Goal: Find contact information: Find contact information

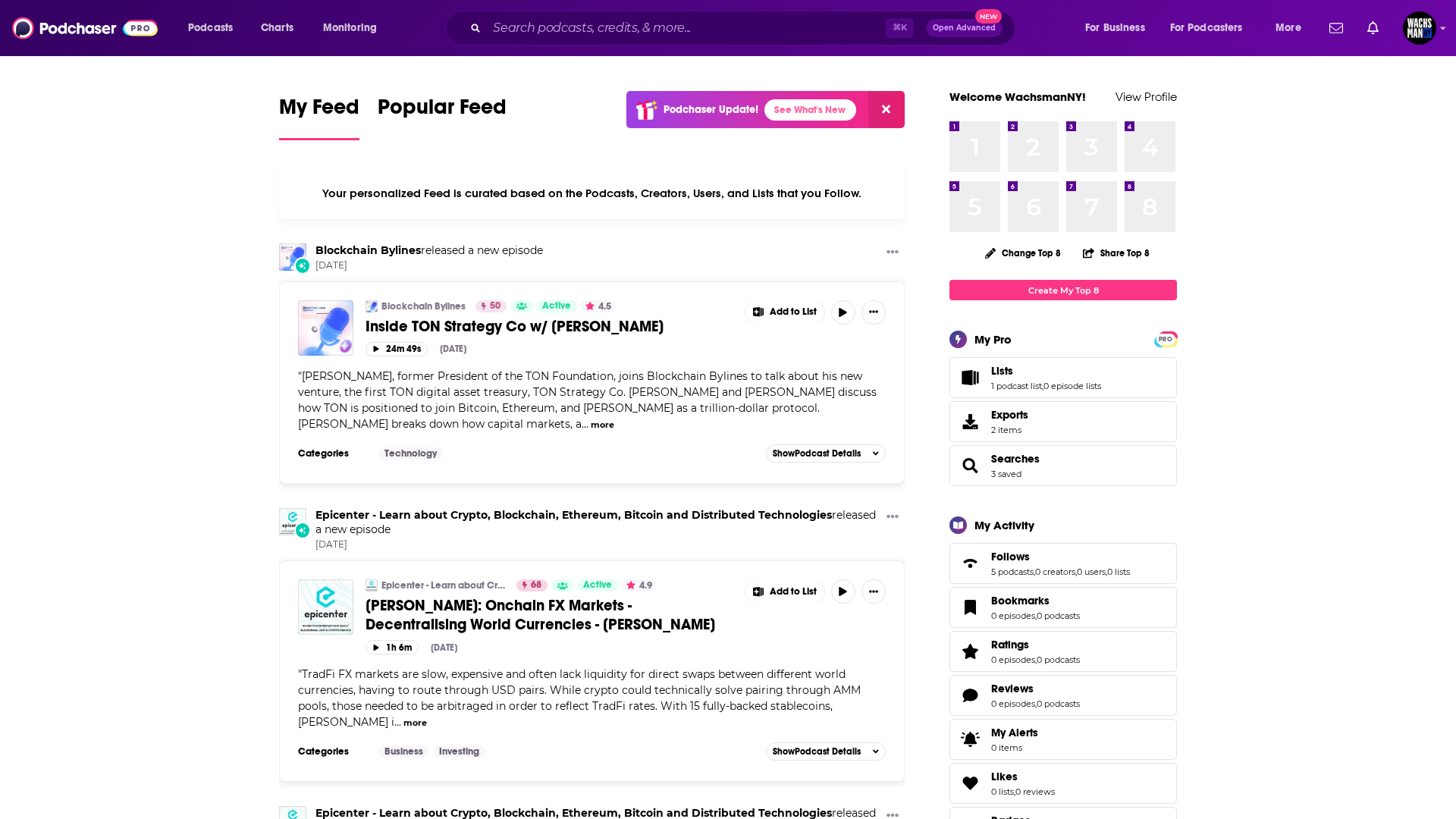
click at [499, 30] on input "Search podcasts, credits, & more..." at bounding box center [686, 27] width 399 height 24
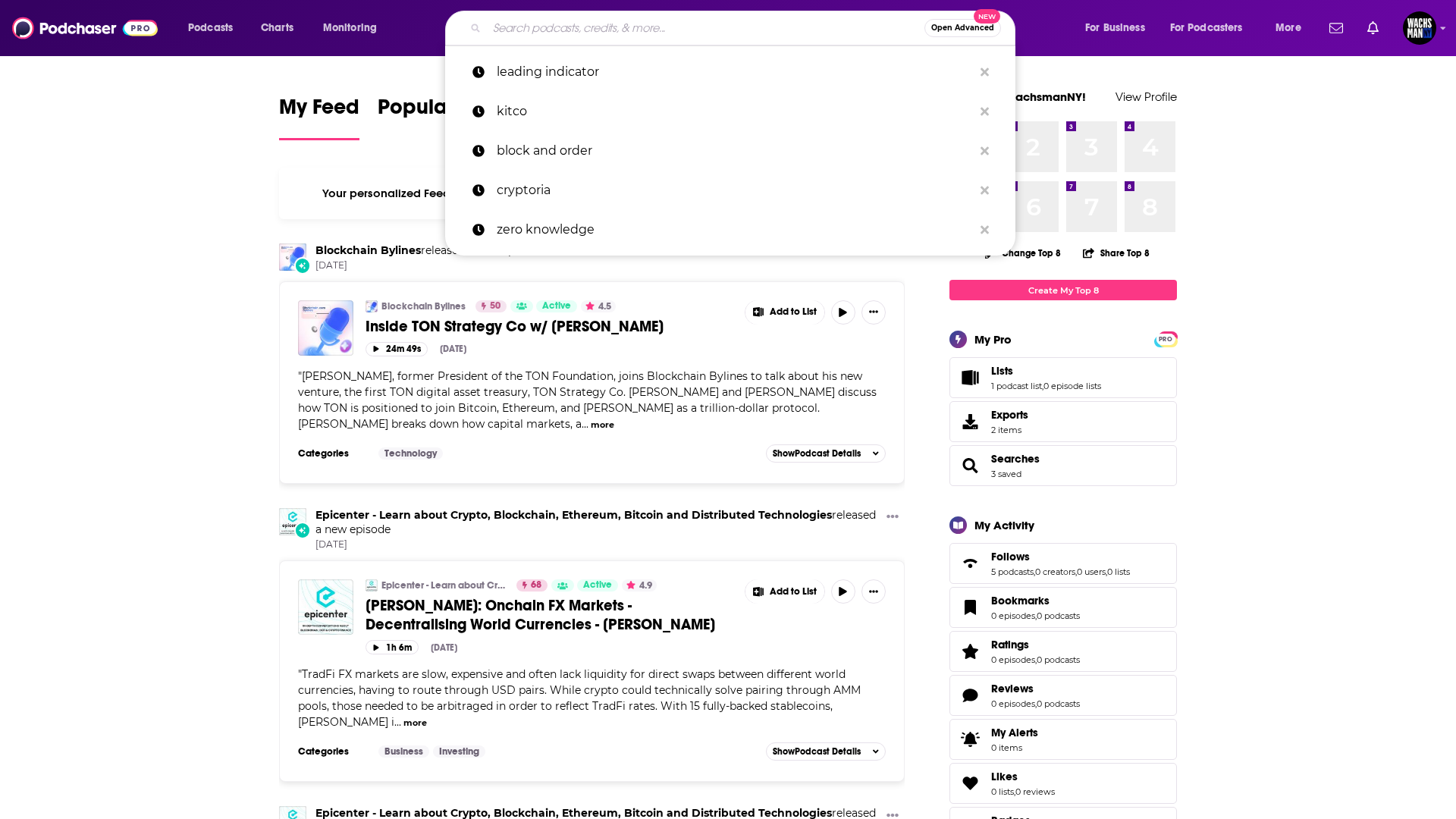
paste input "What the Fintech?"
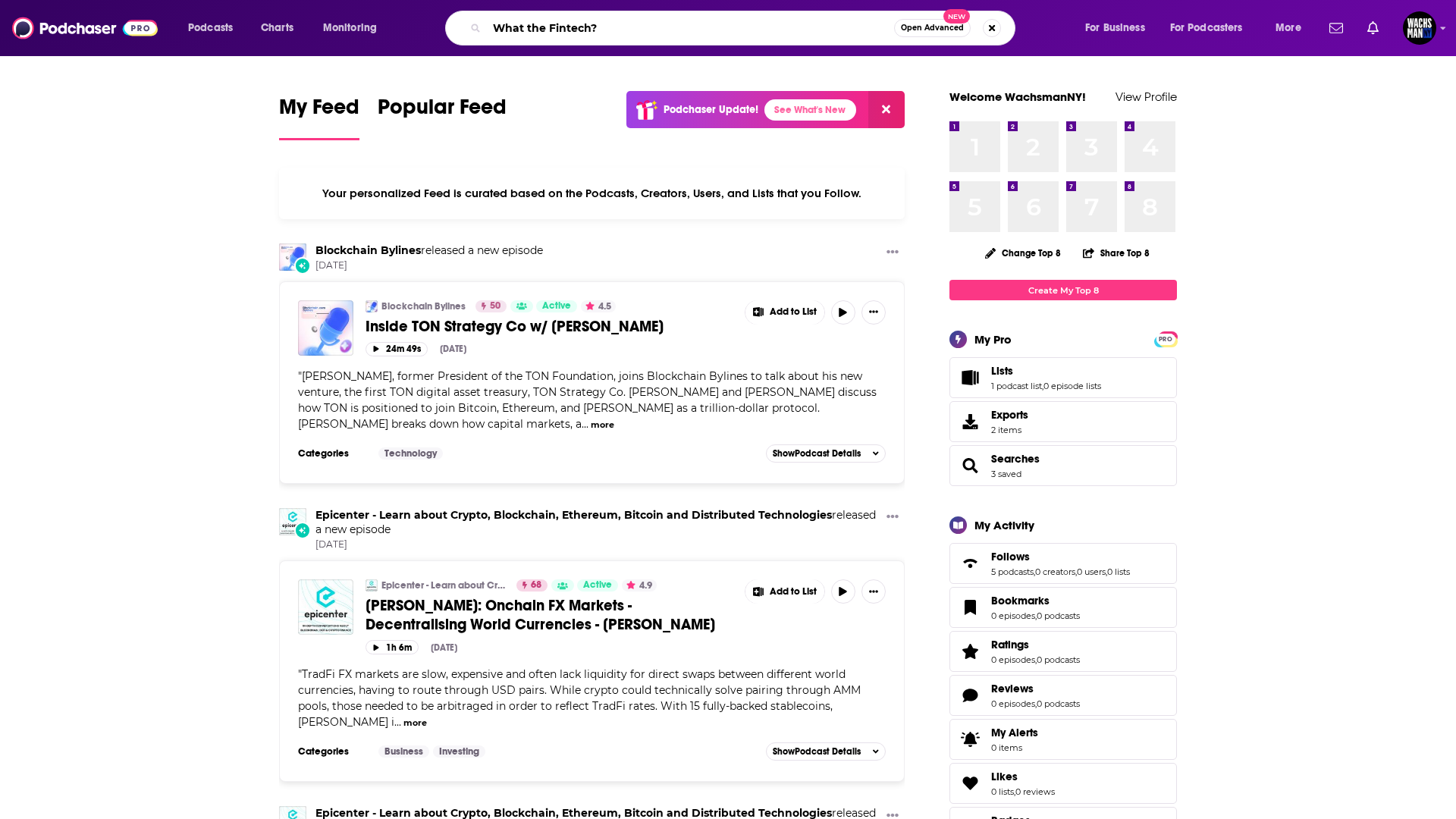
type input "What the Fintech?"
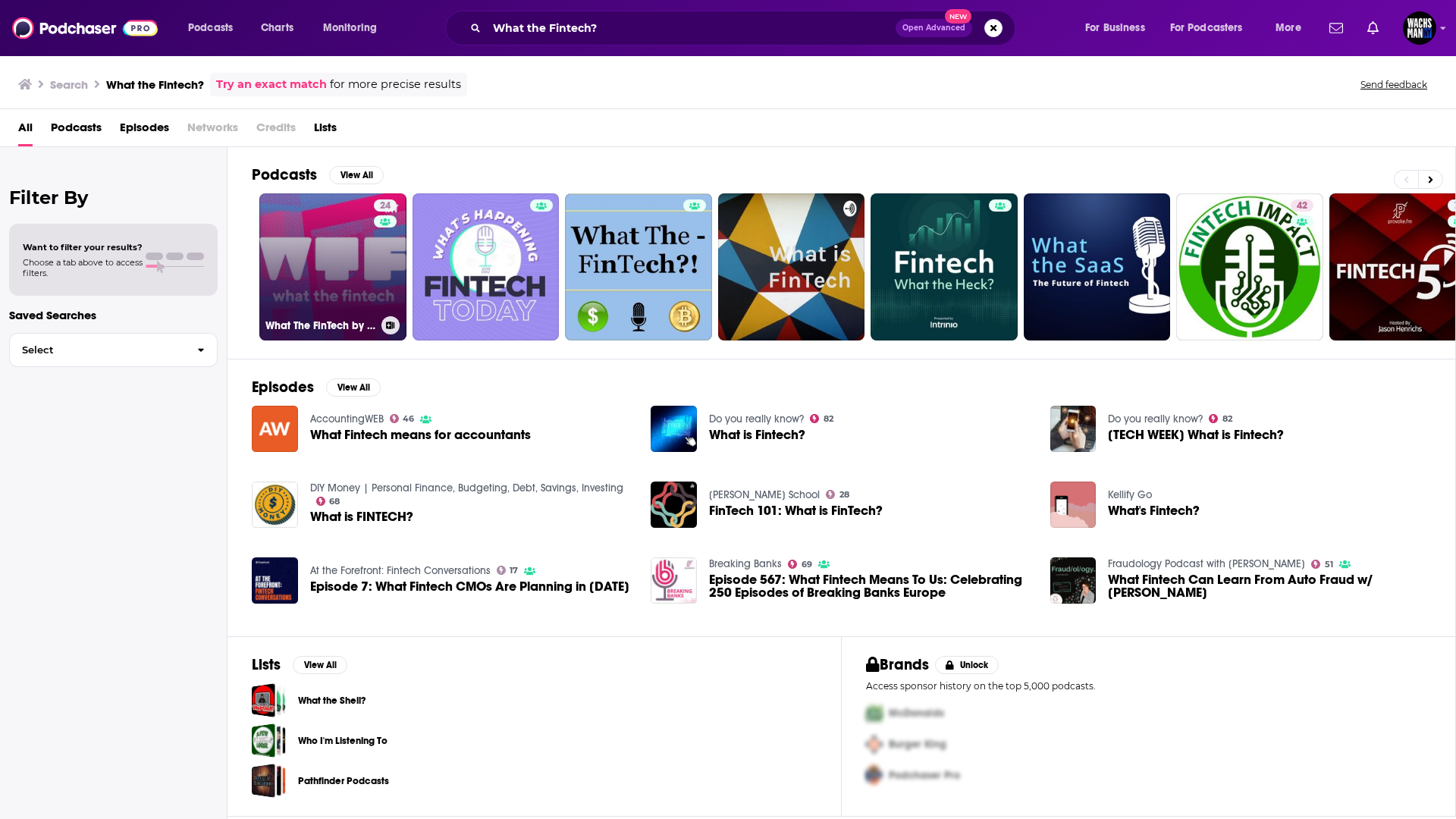
click at [306, 243] on link "24 What The FinTech by [PERSON_NAME]" at bounding box center [333, 267] width 147 height 147
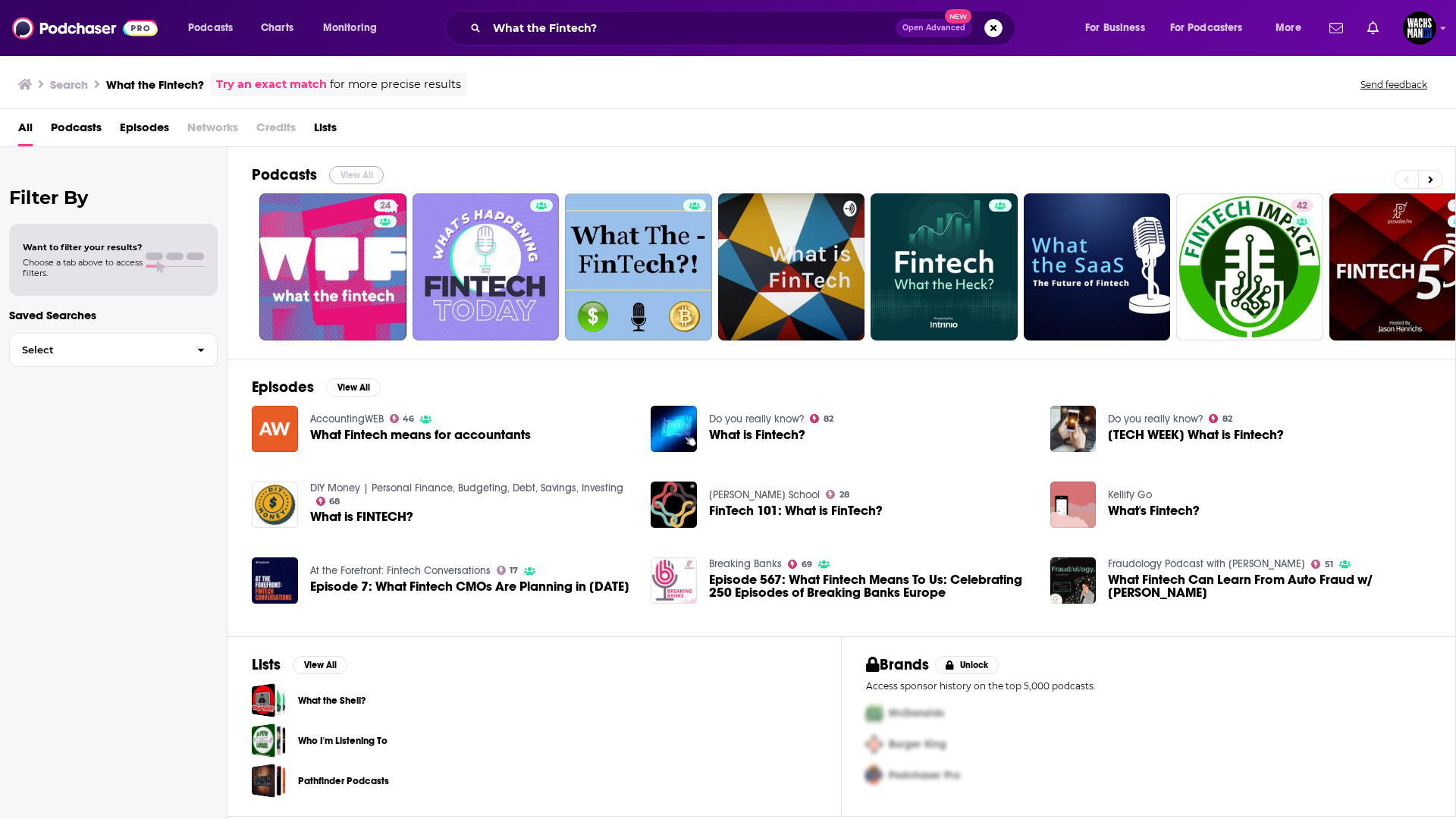
click at [337, 171] on button "View All" at bounding box center [357, 175] width 55 height 18
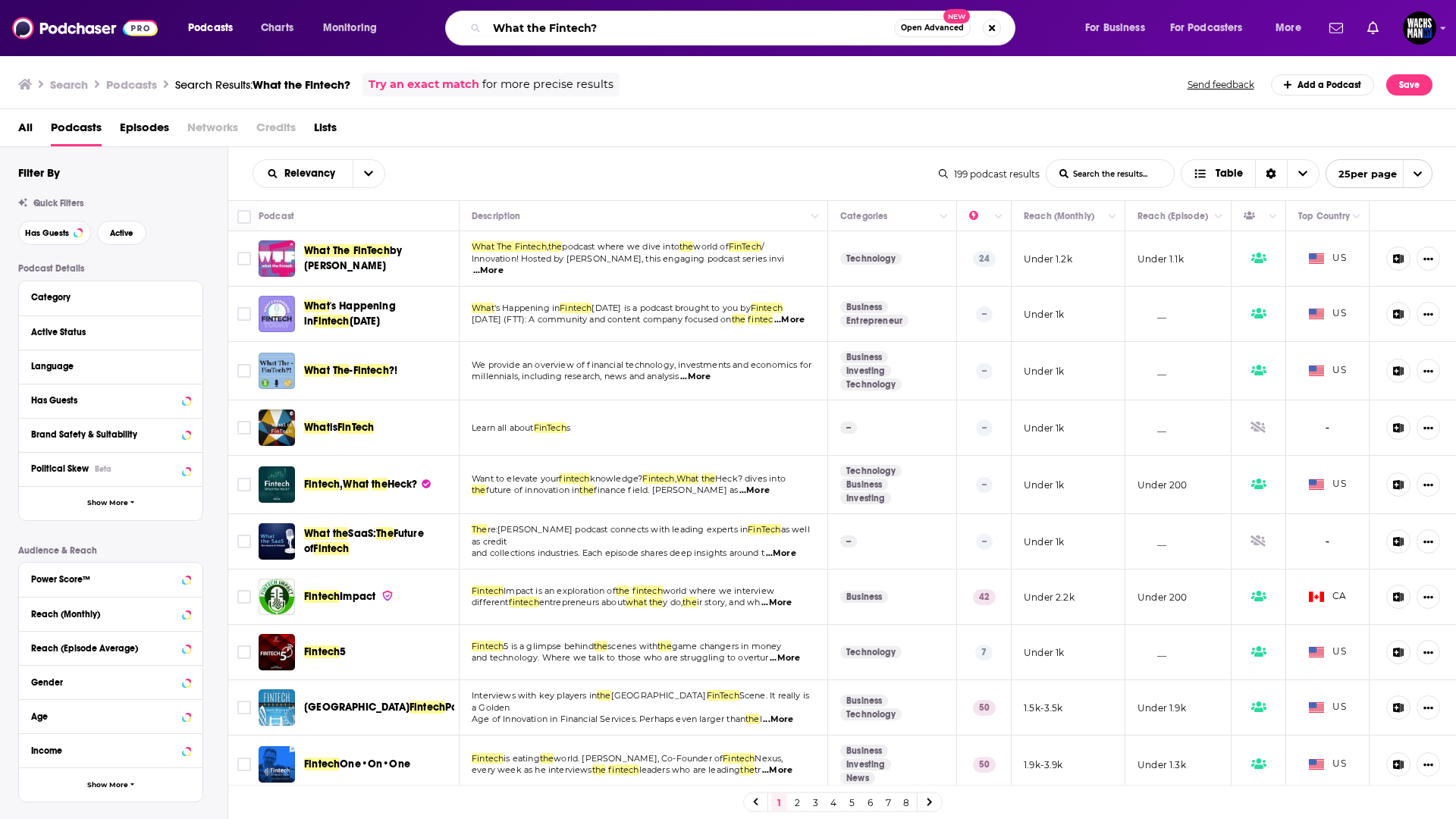
click at [535, 36] on input "What the Fintech?" at bounding box center [690, 27] width 407 height 24
type input "Fintech futures"
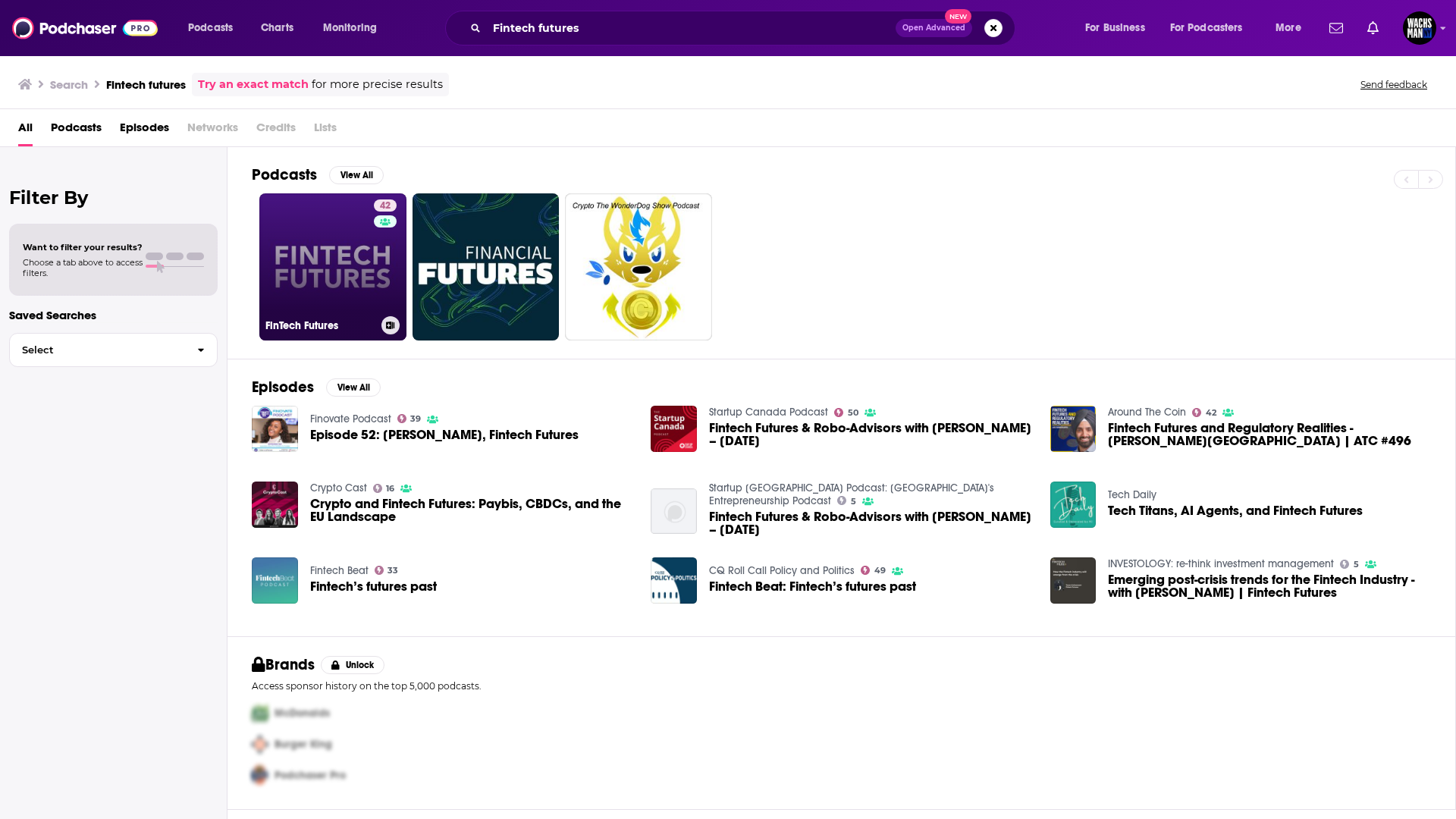
click at [334, 284] on link "42 FinTech Futures" at bounding box center [333, 267] width 147 height 147
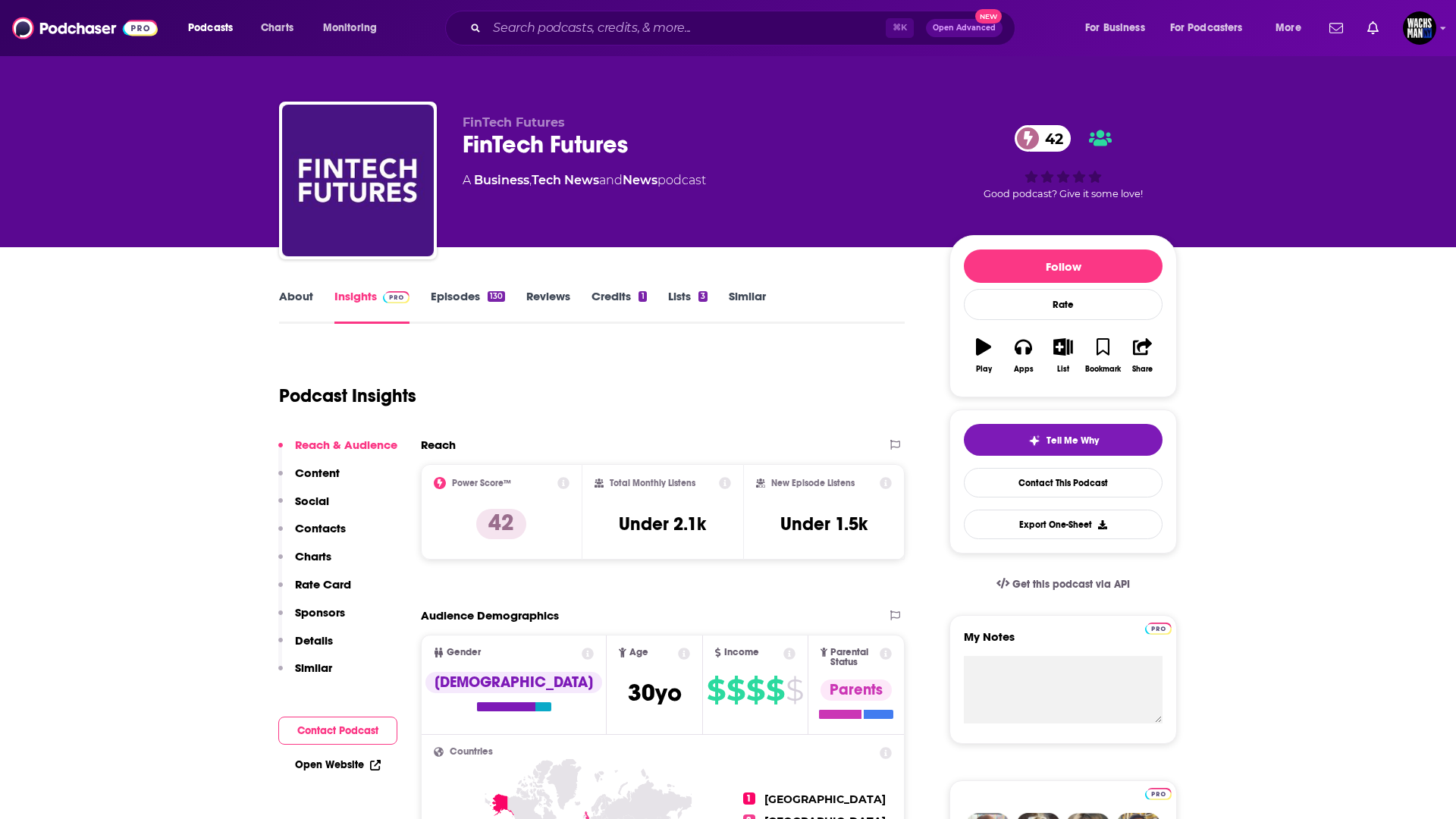
click at [456, 292] on link "Episodes 130" at bounding box center [468, 306] width 74 height 35
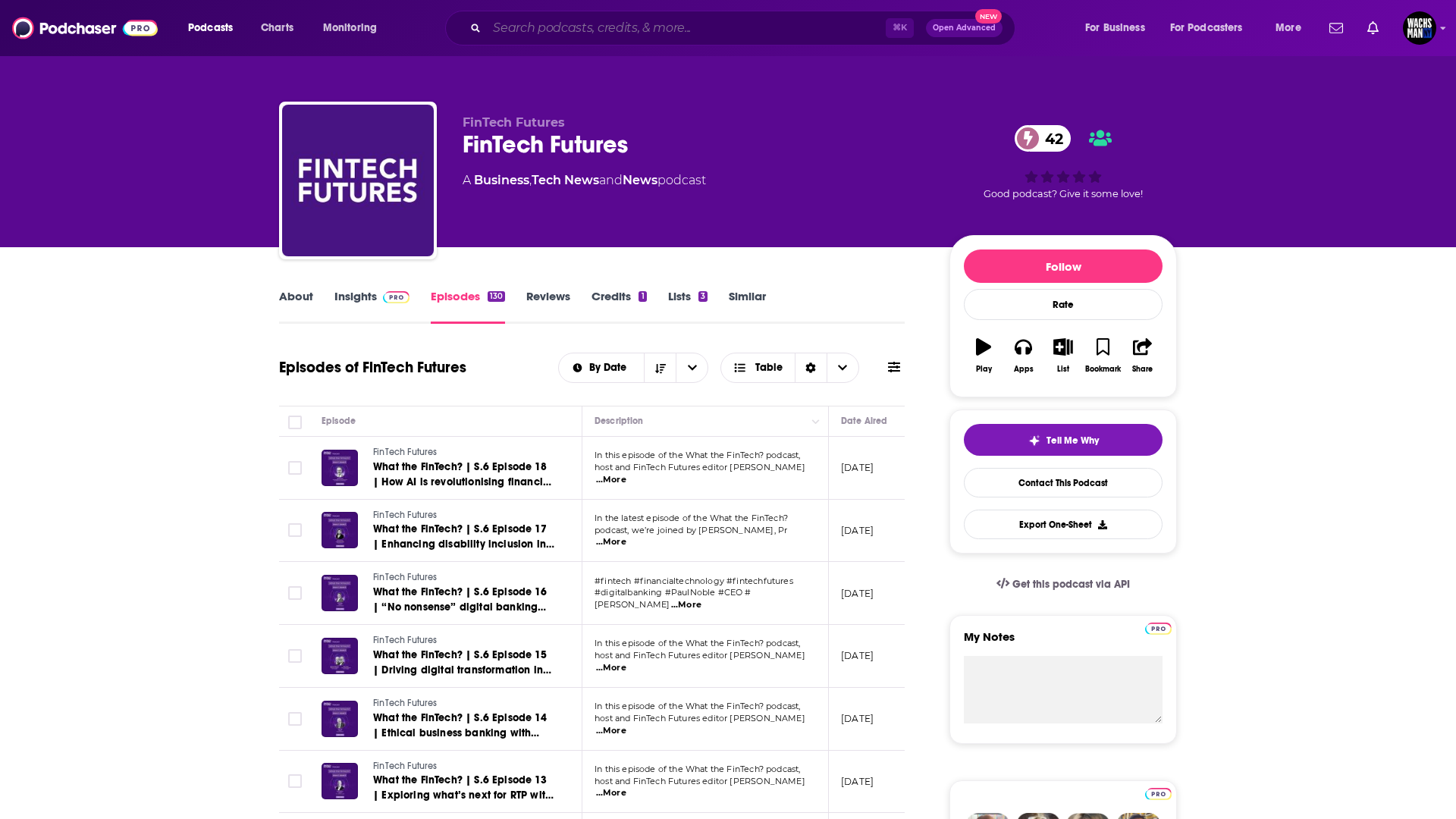
click at [557, 32] on input "Search podcasts, credits, & more..." at bounding box center [686, 27] width 399 height 24
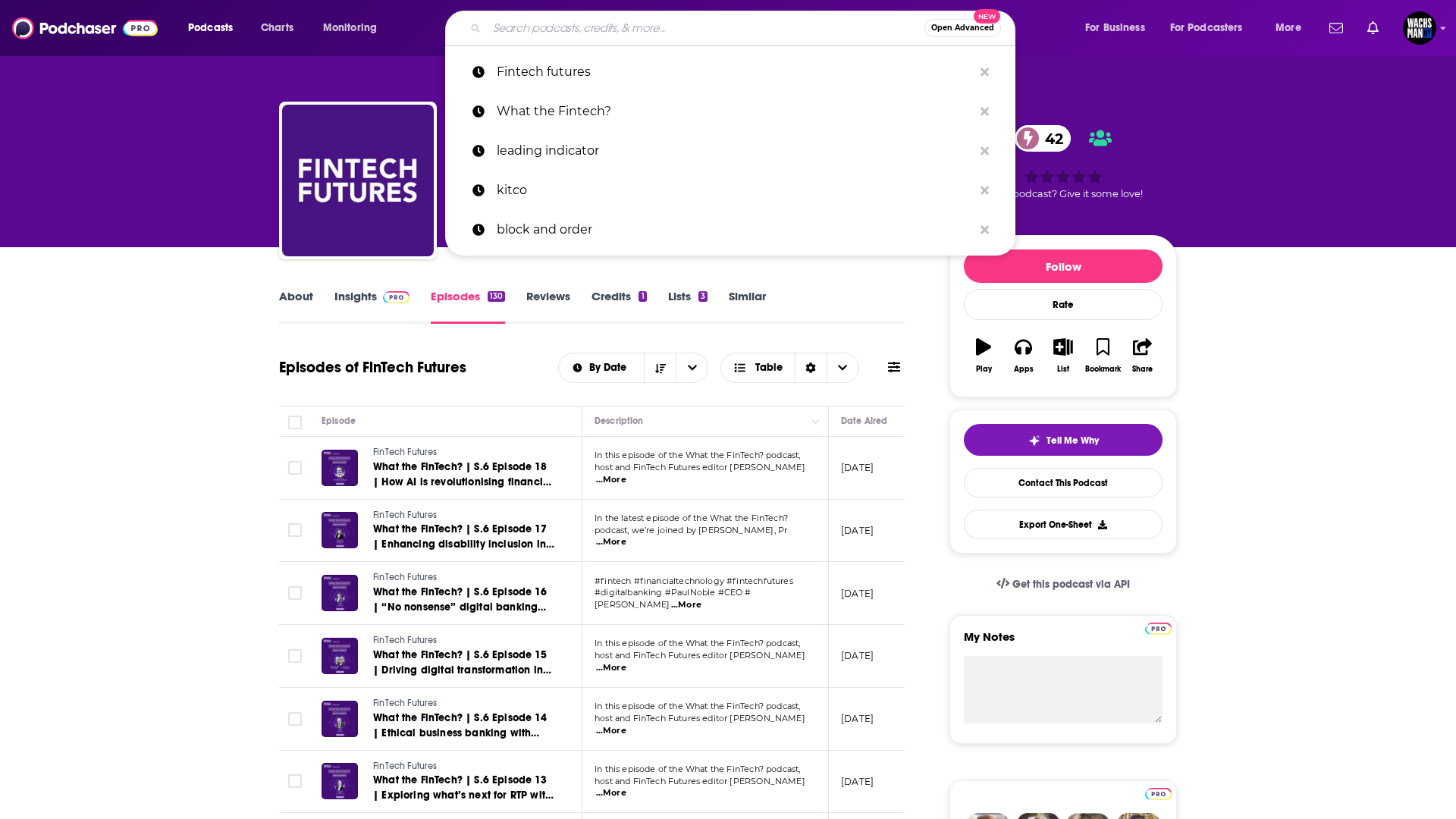
paste input "The Web 3 Podcast"
type input "The Web 3 Podcast"
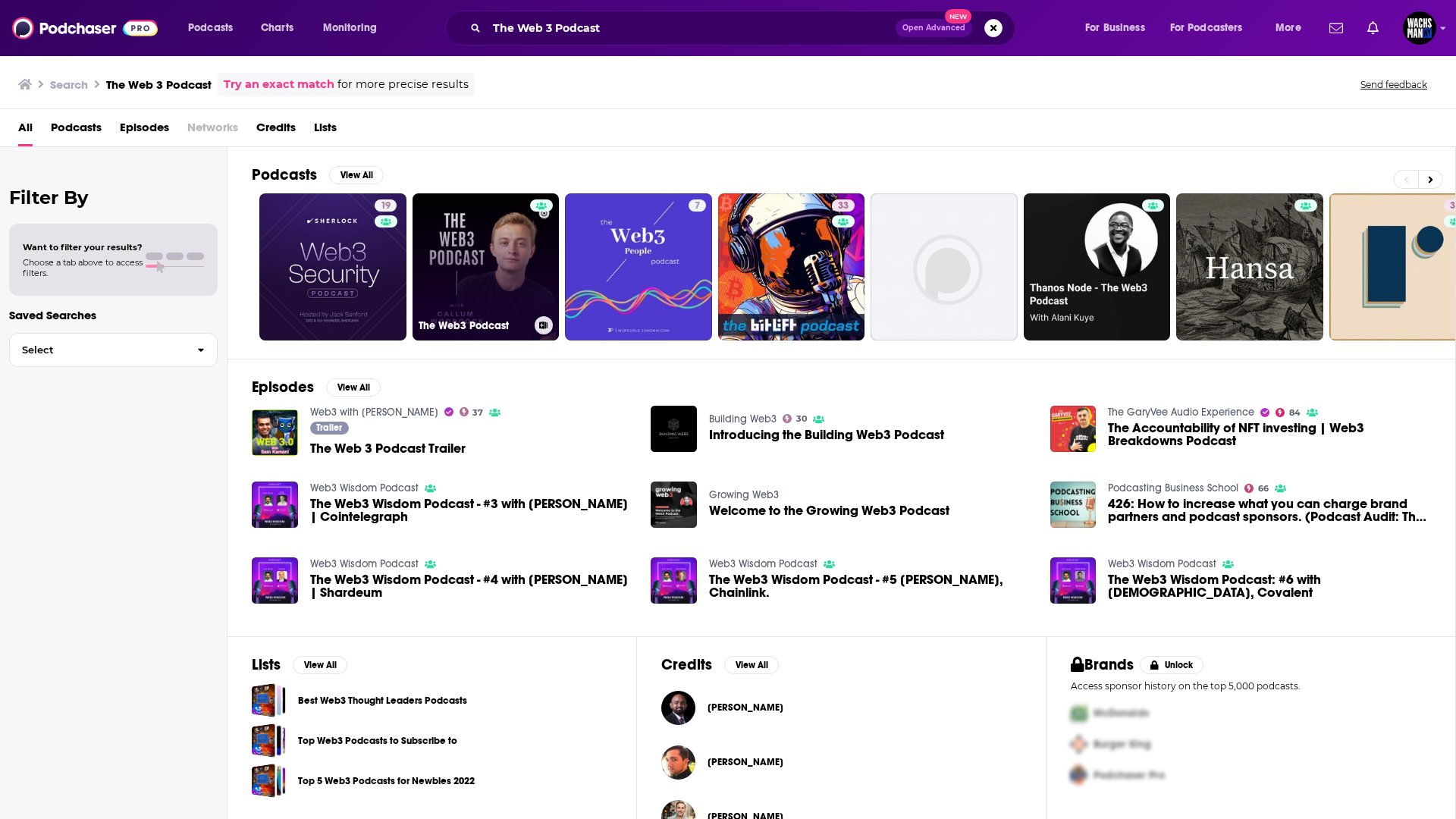
click at [496, 225] on link "The Web3 Podcast" at bounding box center [486, 267] width 147 height 147
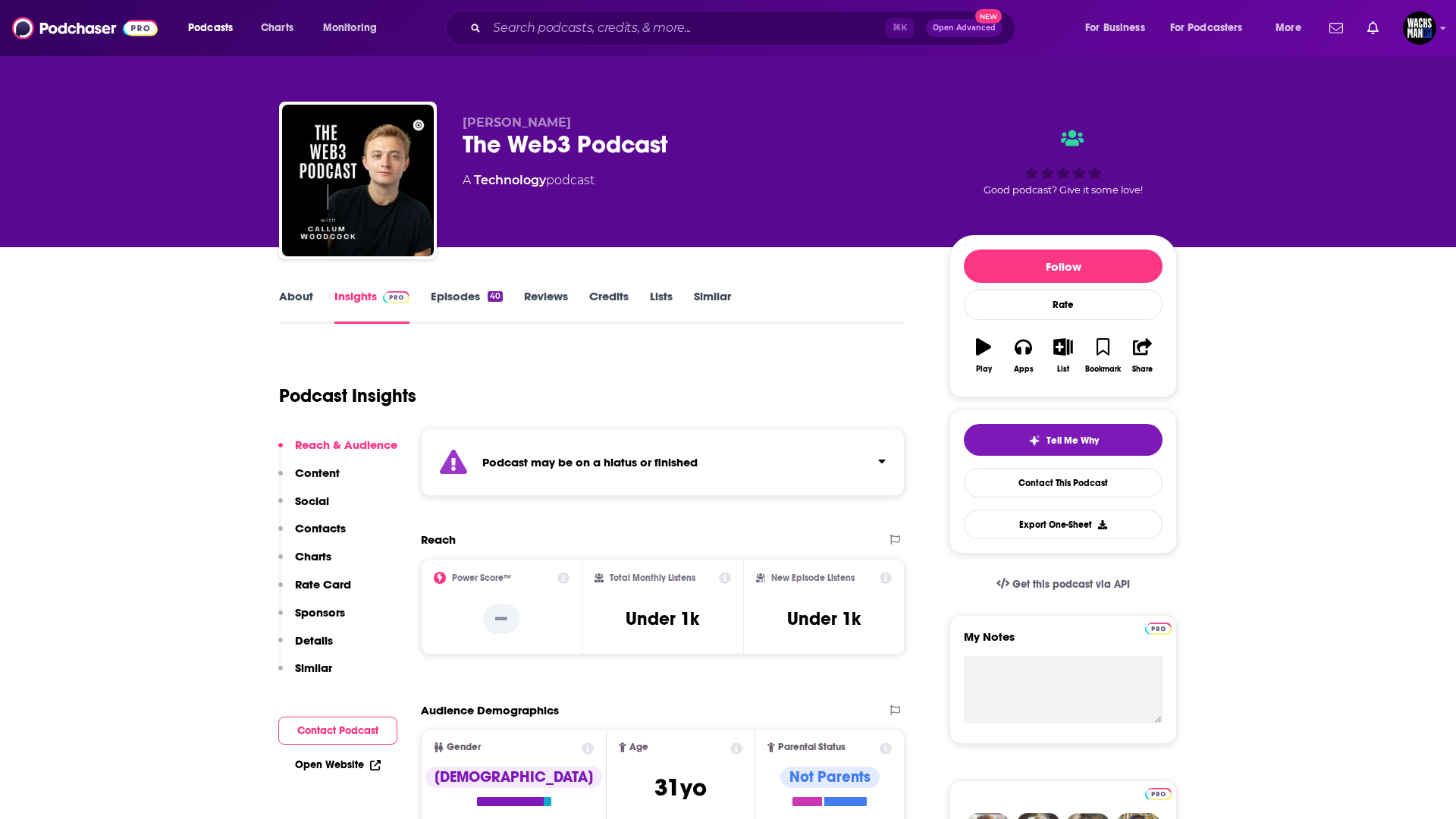
click at [464, 304] on link "Episodes 40" at bounding box center [467, 306] width 72 height 35
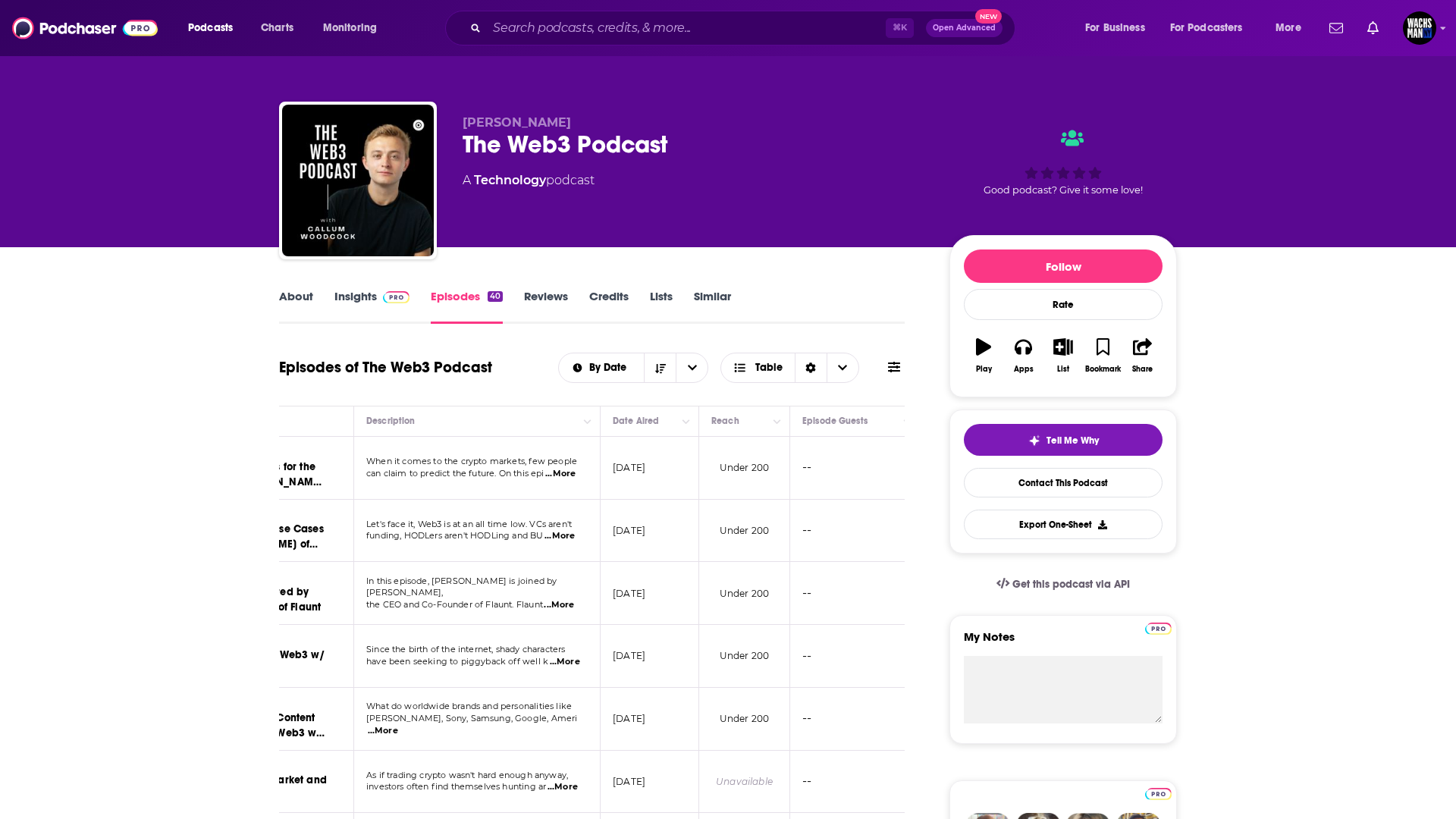
scroll to position [0, 235]
click at [553, 34] on div "⌘ K Open Advanced New" at bounding box center [730, 28] width 571 height 35
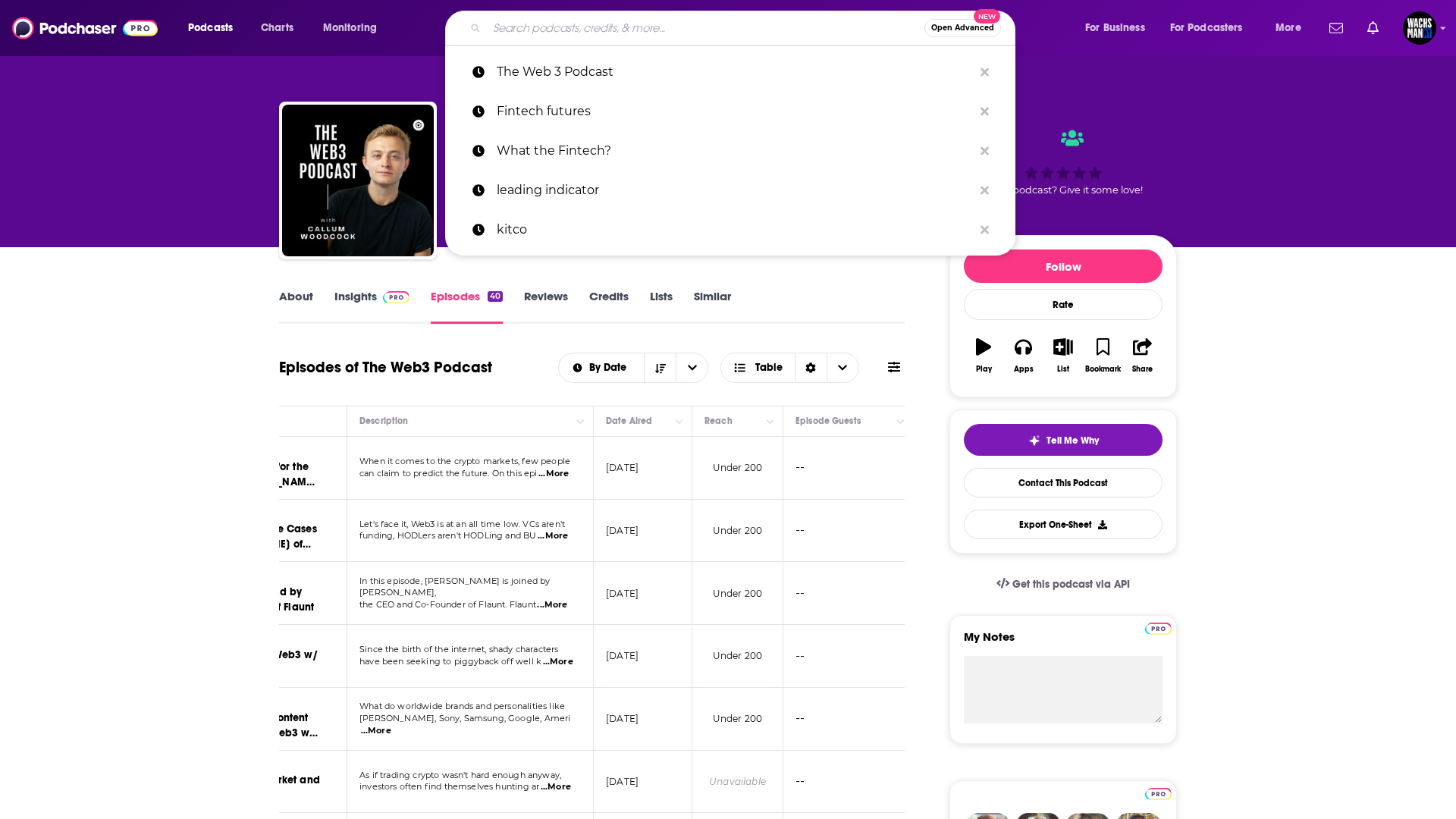
click at [553, 33] on input "Search podcasts, credits, & more..." at bounding box center [706, 27] width 438 height 24
paste input "Inside Web3"
type input "Inside Web3"
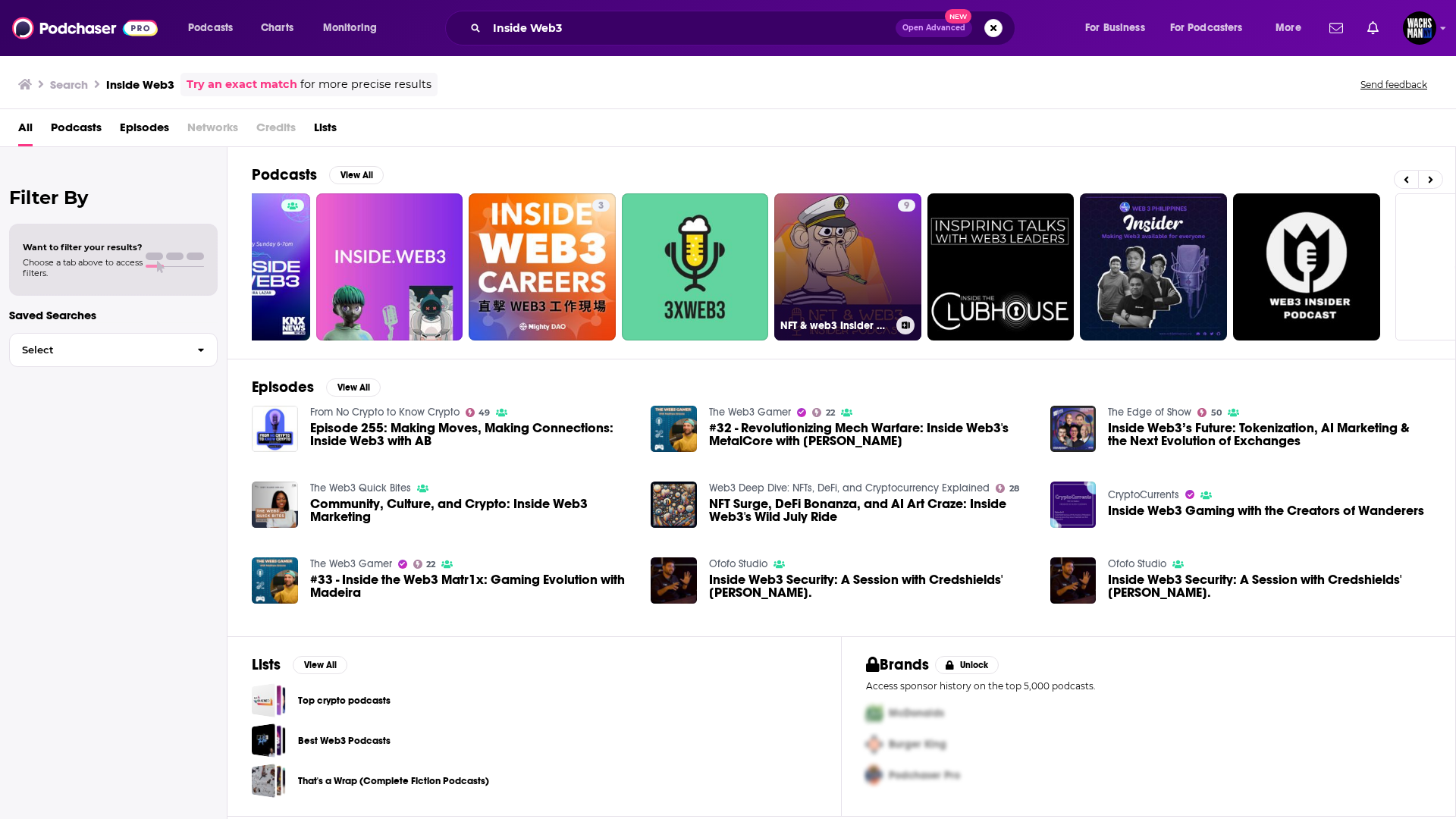
scroll to position [0, 96]
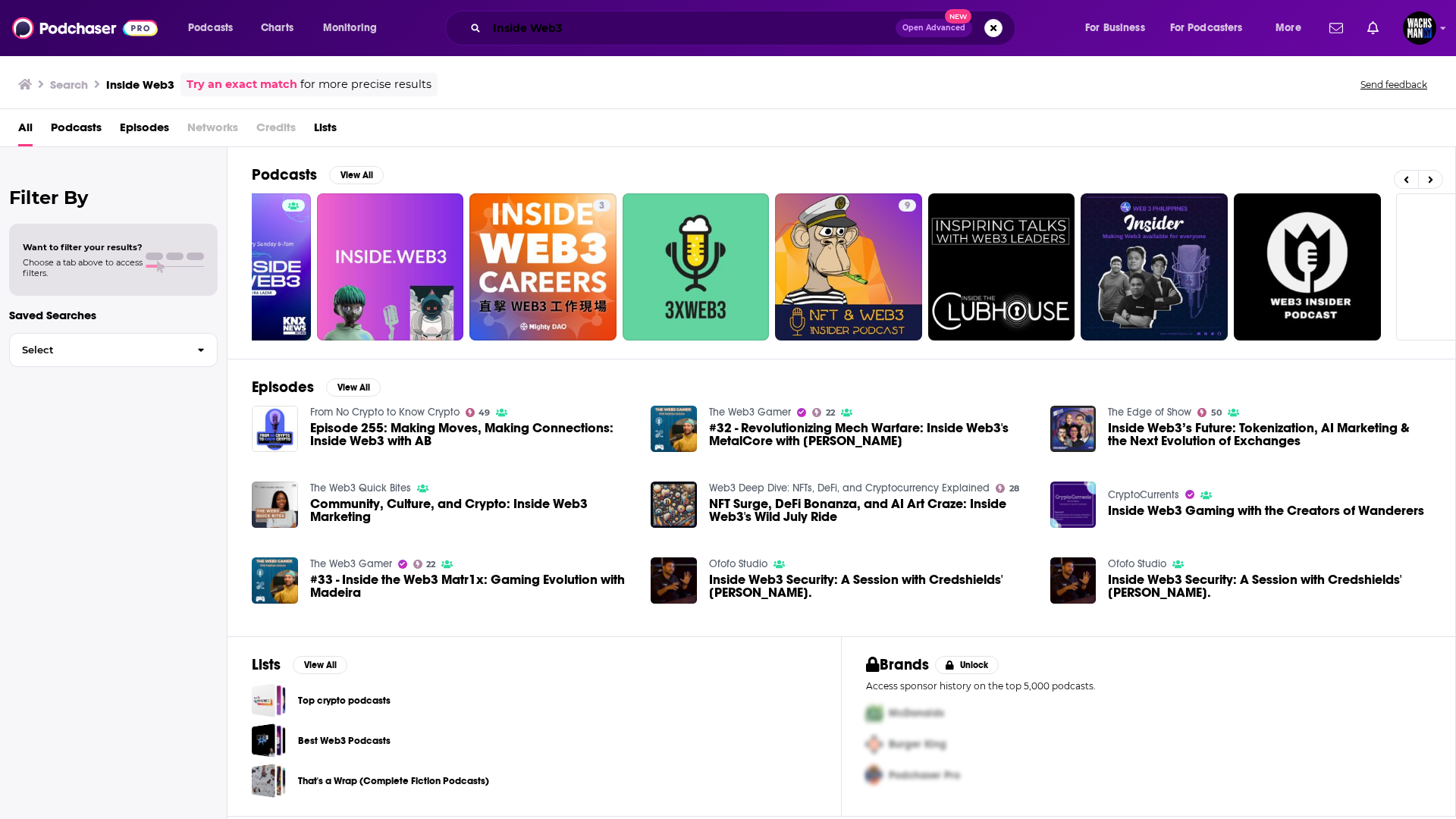
click at [506, 31] on input "Inside Web3" at bounding box center [691, 27] width 409 height 24
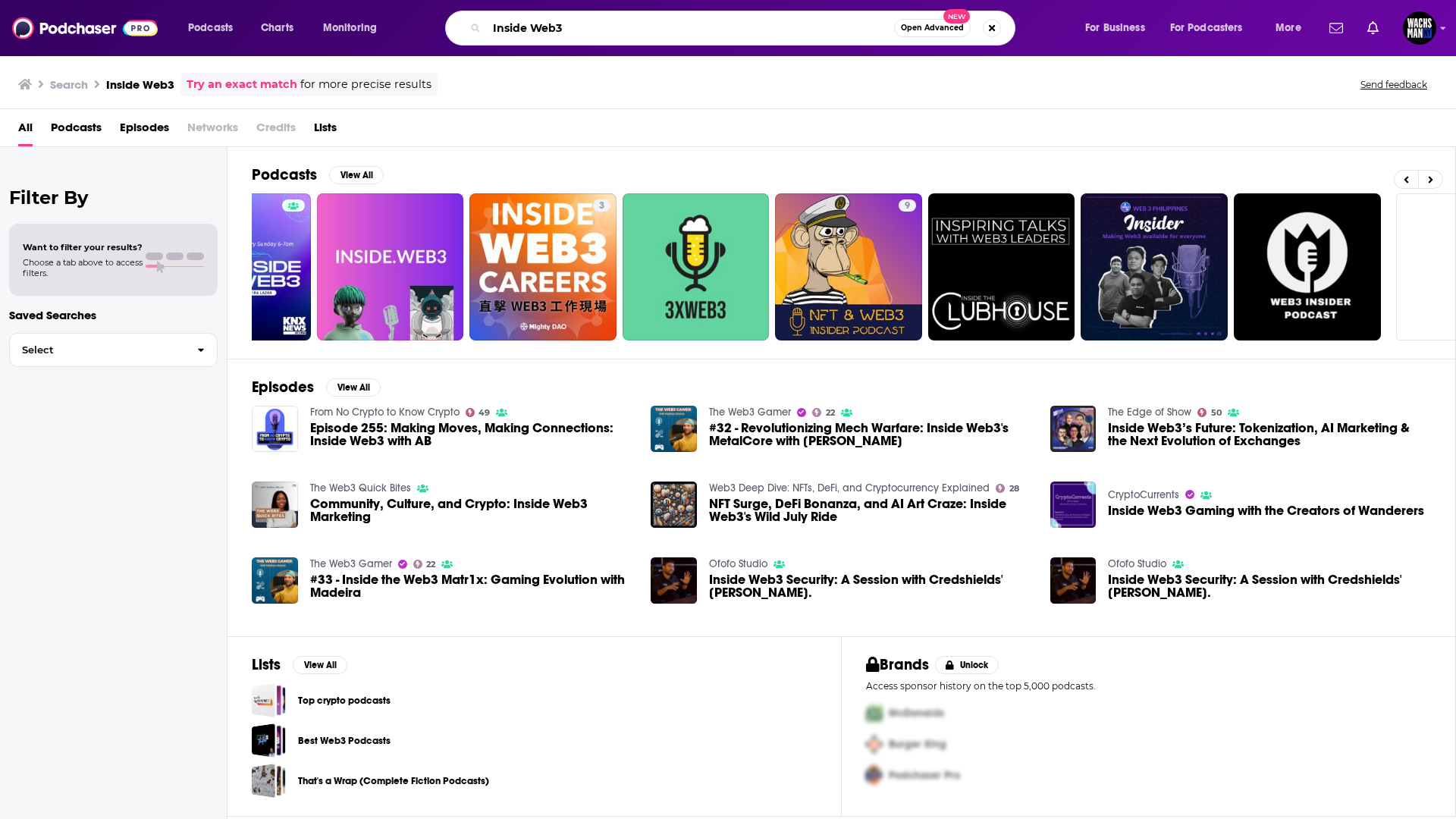
click at [506, 31] on input "Inside Web3" at bounding box center [690, 27] width 407 height 24
paste input "Accidental Tech Podcast"
type input "Accidental Tech Podcast"
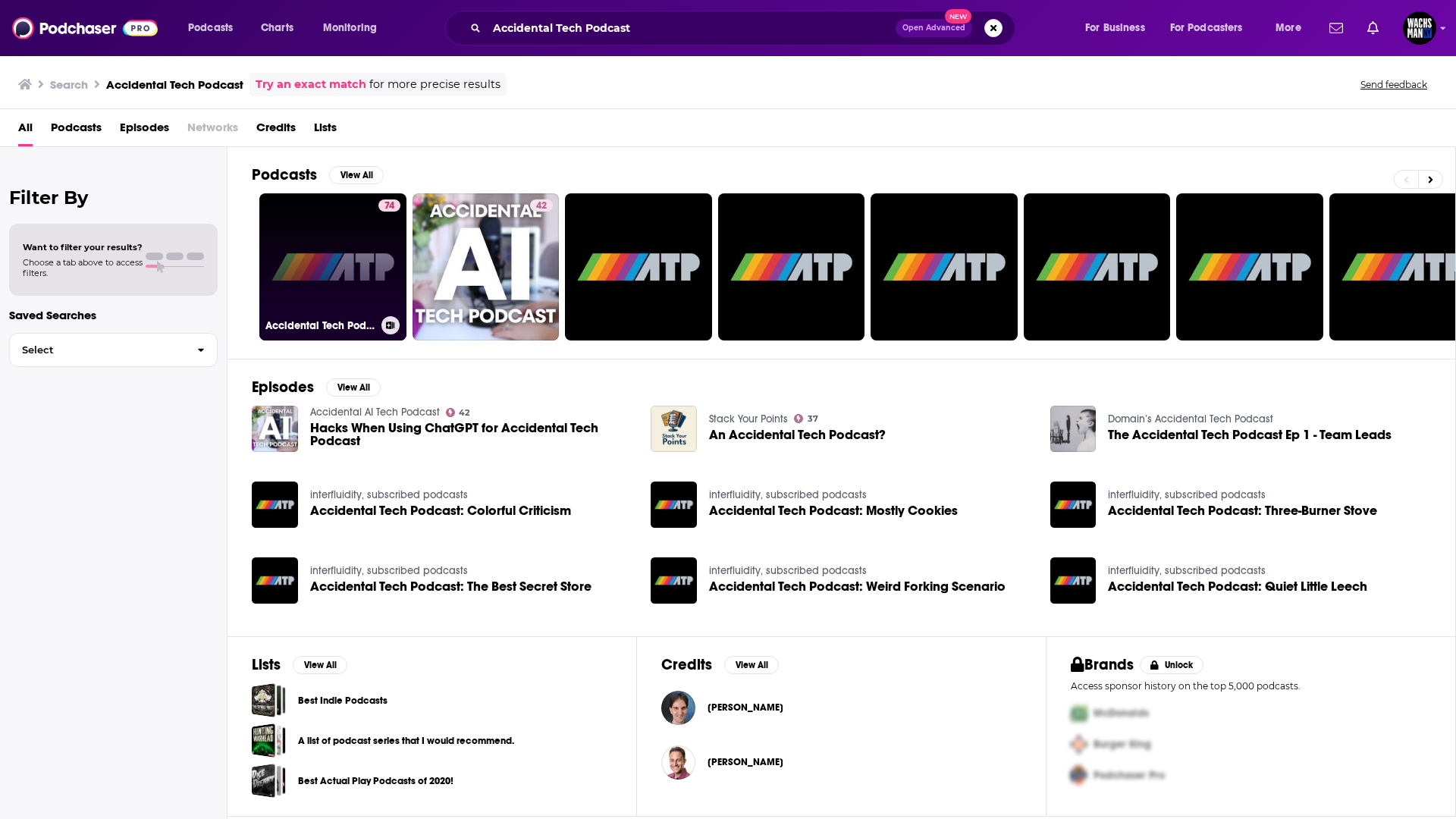
click at [333, 291] on link "74 Accidental Tech Podcast" at bounding box center [333, 267] width 147 height 147
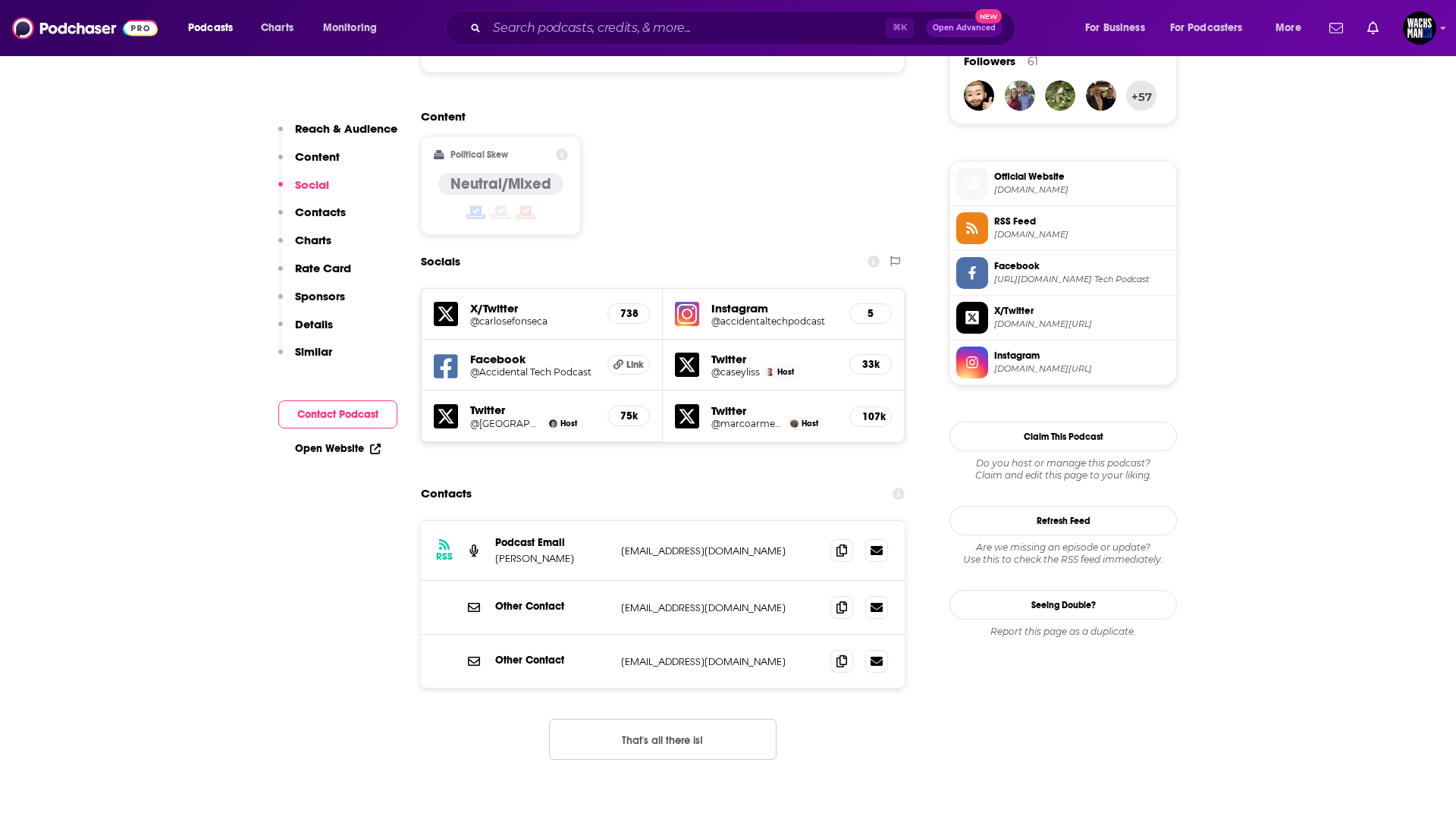
scroll to position [1127, 0]
click at [871, 544] on icon at bounding box center [876, 548] width 12 height 9
drag, startPoint x: 682, startPoint y: 472, endPoint x: 624, endPoint y: 471, distance: 58.0
click at [624, 543] on p "[EMAIL_ADDRESS][DOMAIN_NAME]" at bounding box center [719, 550] width 197 height 13
copy p "[EMAIL_ADDRESS][DOMAIN_NAME]"
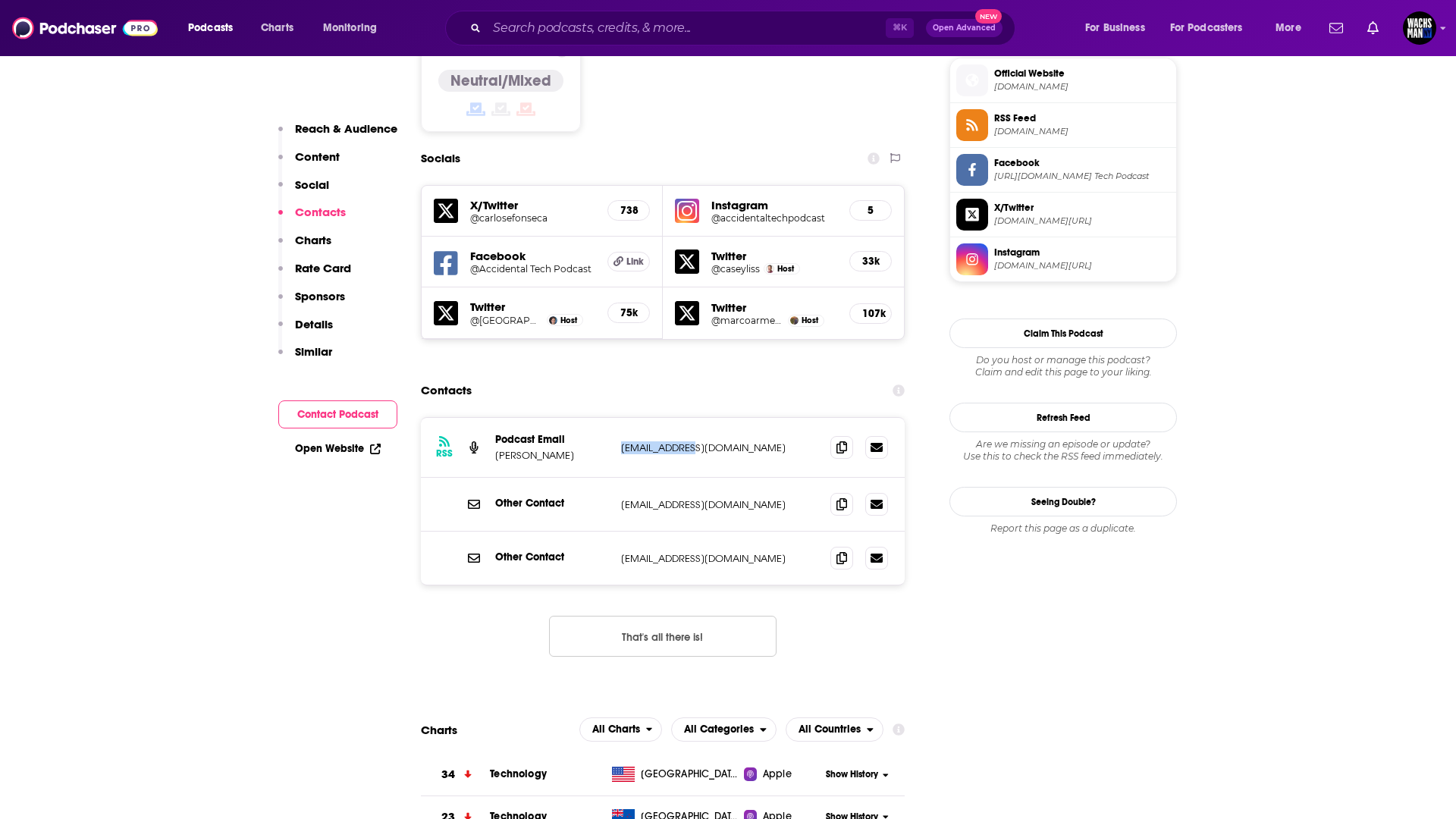
scroll to position [1347, 0]
